Goal: Task Accomplishment & Management: Manage account settings

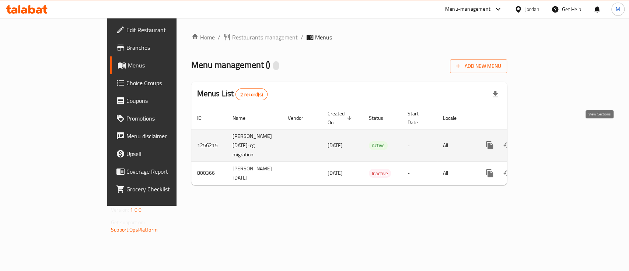
click at [546, 142] on icon "enhanced table" at bounding box center [542, 145] width 7 height 7
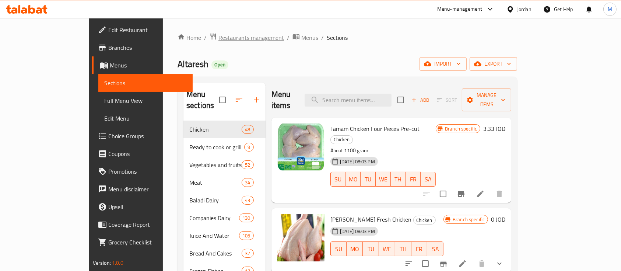
click at [218, 40] on span "Restaurants management" at bounding box center [251, 37] width 66 height 9
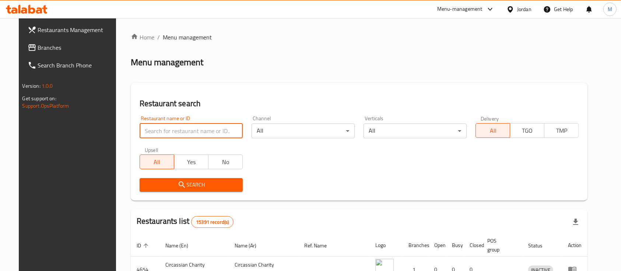
click at [185, 131] on input "search" at bounding box center [191, 130] width 103 height 15
paste input "house of meat"
type input "house of meat"
click button "Search" at bounding box center [191, 185] width 103 height 14
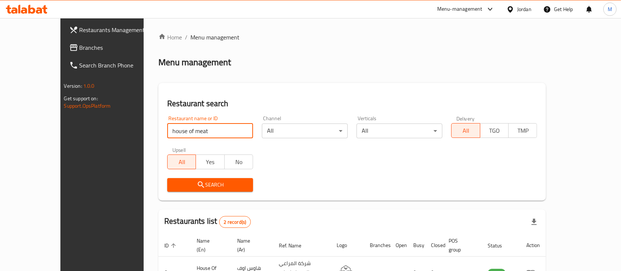
scroll to position [68, 0]
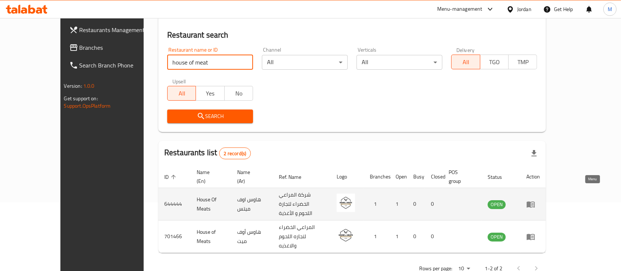
click at [535, 200] on icon "enhanced table" at bounding box center [530, 204] width 9 height 9
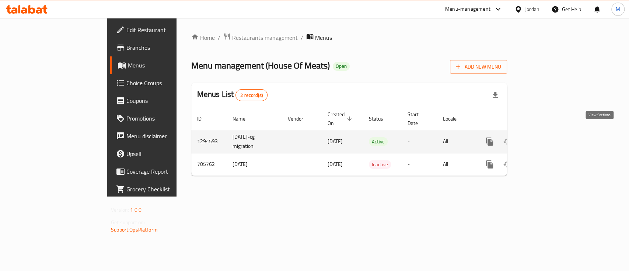
click at [547, 137] on icon "enhanced table" at bounding box center [542, 141] width 9 height 9
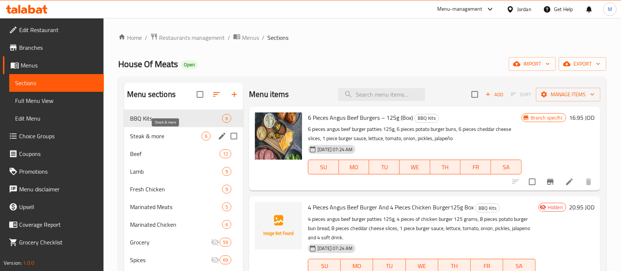
click at [187, 140] on span "Steak & more" at bounding box center [165, 135] width 71 height 9
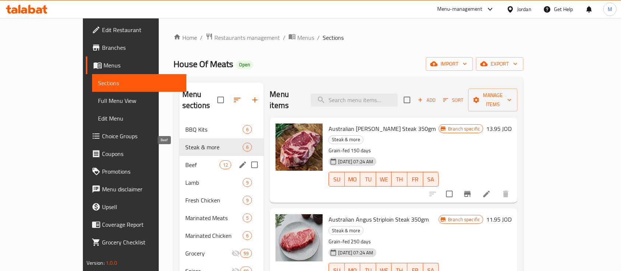
click at [185, 160] on span "Beef" at bounding box center [202, 164] width 34 height 9
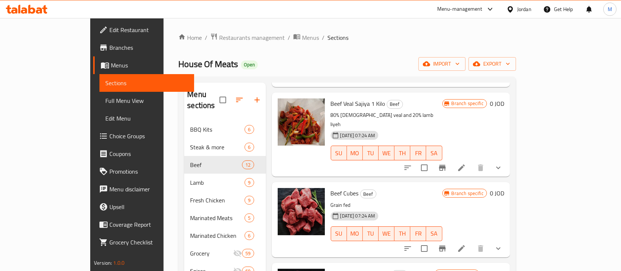
scroll to position [491, 0]
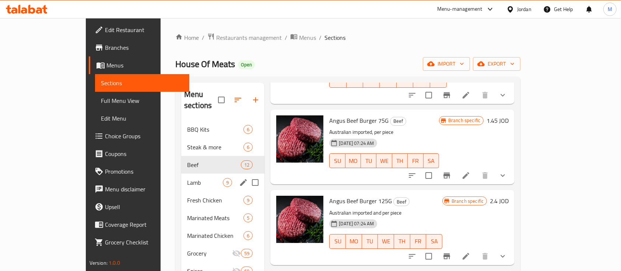
click at [187, 178] on span "Lamb" at bounding box center [205, 182] width 36 height 9
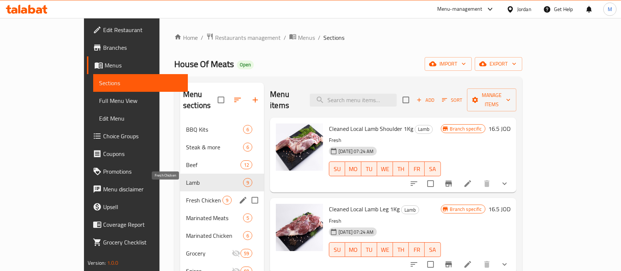
click at [186, 196] on span "Fresh Chicken" at bounding box center [204, 200] width 36 height 9
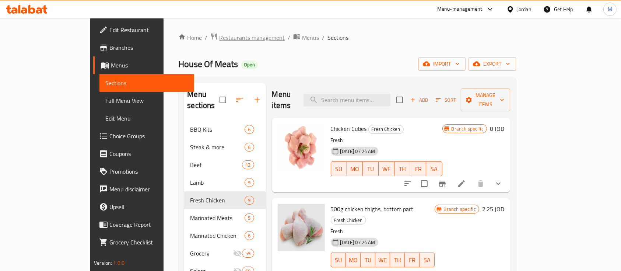
click at [219, 38] on span "Restaurants management" at bounding box center [252, 37] width 66 height 9
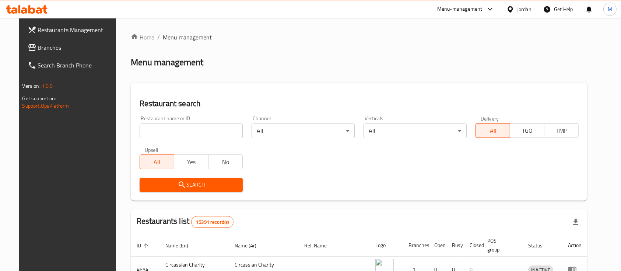
click at [196, 129] on input "search" at bounding box center [191, 130] width 103 height 15
paste input "Zamzam Beef"
type input "zamzam Beef"
click at [207, 184] on span "Search" at bounding box center [190, 184] width 91 height 9
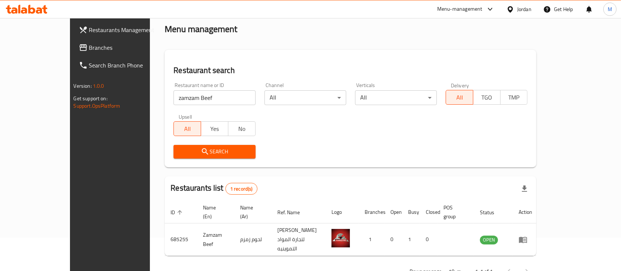
scroll to position [43, 0]
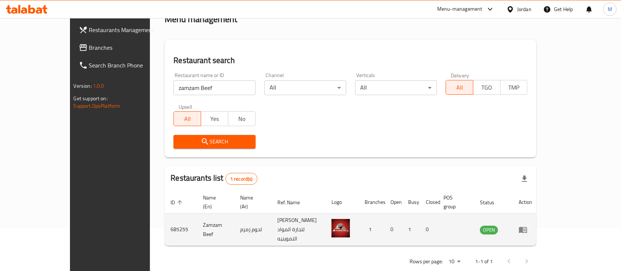
click at [527, 226] on icon "enhanced table" at bounding box center [523, 229] width 8 height 6
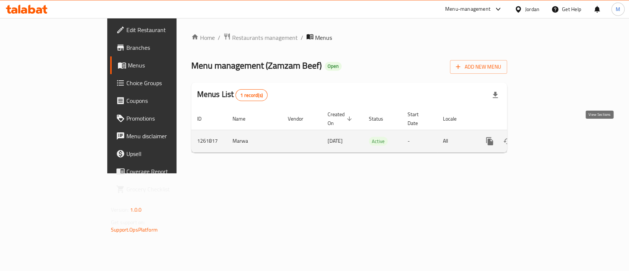
click at [551, 132] on link "enhanced table" at bounding box center [543, 141] width 18 height 18
